Goal: Communication & Community: Answer question/provide support

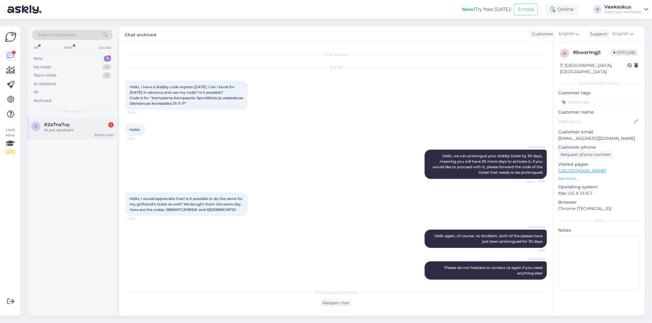
scroll to position [9, 0]
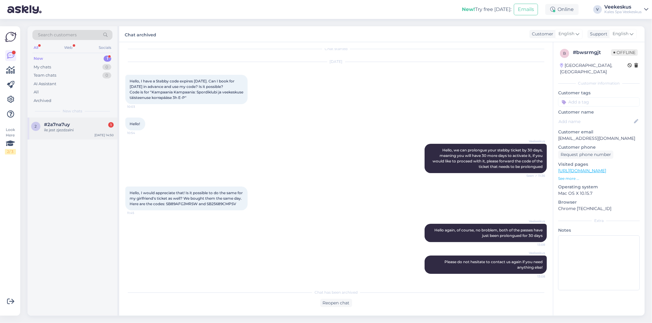
click at [75, 128] on div "ile jest zjezdzalni" at bounding box center [79, 129] width 70 height 5
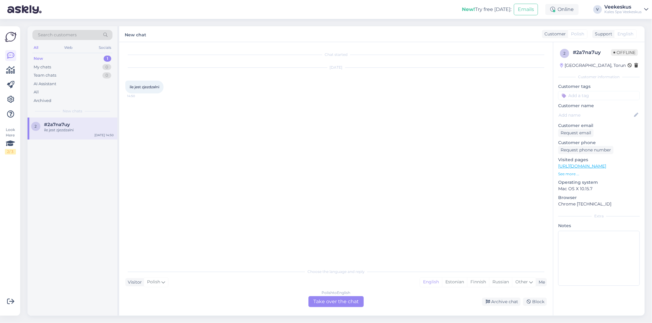
scroll to position [0, 0]
click at [328, 294] on div "Polish to English" at bounding box center [336, 292] width 29 height 5
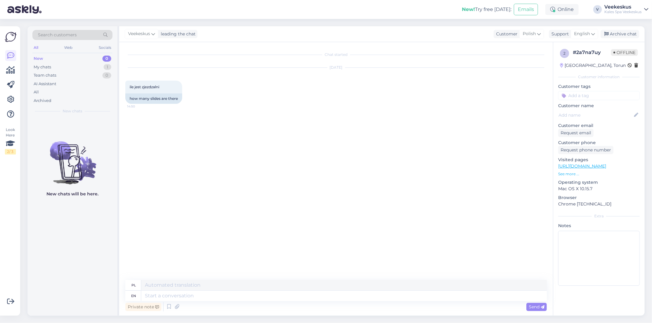
click at [404, 195] on div "Chat started [DATE] ile jest zjezdzalni 14:50 how many slides are there" at bounding box center [338, 161] width 427 height 226
click at [230, 295] on textarea at bounding box center [343, 296] width 405 height 10
type textarea "Hello,"
type textarea "Cześć,"
type textarea "Hello, 4"
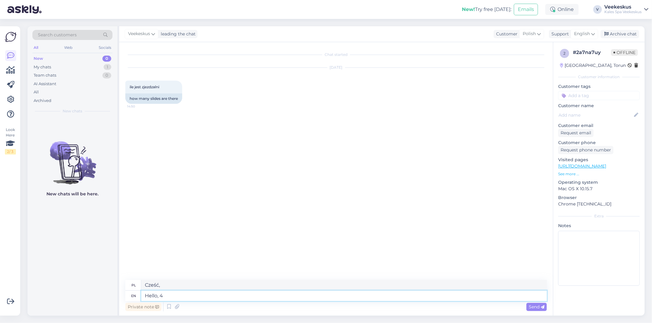
type textarea "Cześć, 4"
type textarea "Hello, 4"
click at [540, 306] on icon at bounding box center [542, 307] width 4 height 4
click at [627, 34] on div "Archive chat" at bounding box center [619, 34] width 38 height 8
